Goal: Find contact information: Find contact information

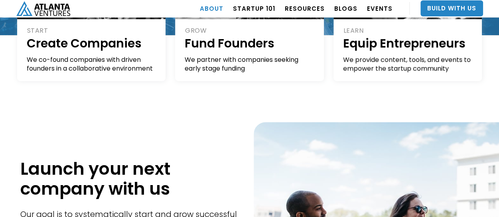
scroll to position [231, 0]
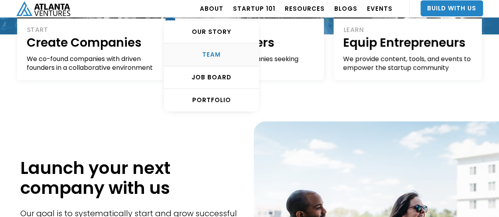
click at [221, 53] on div "TEAM" at bounding box center [211, 55] width 95 height 8
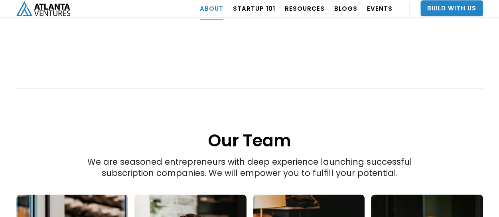
scroll to position [1075, 0]
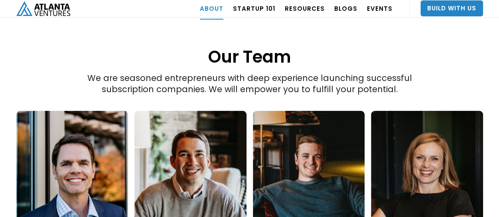
click at [64, 144] on link at bounding box center [72, 171] width 112 height 120
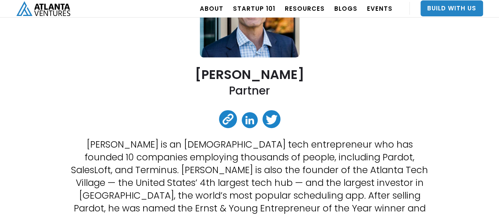
scroll to position [158, 0]
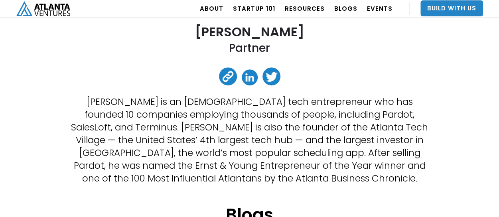
click at [251, 78] on link at bounding box center [250, 77] width 16 height 16
